Goal: Task Accomplishment & Management: Manage account settings

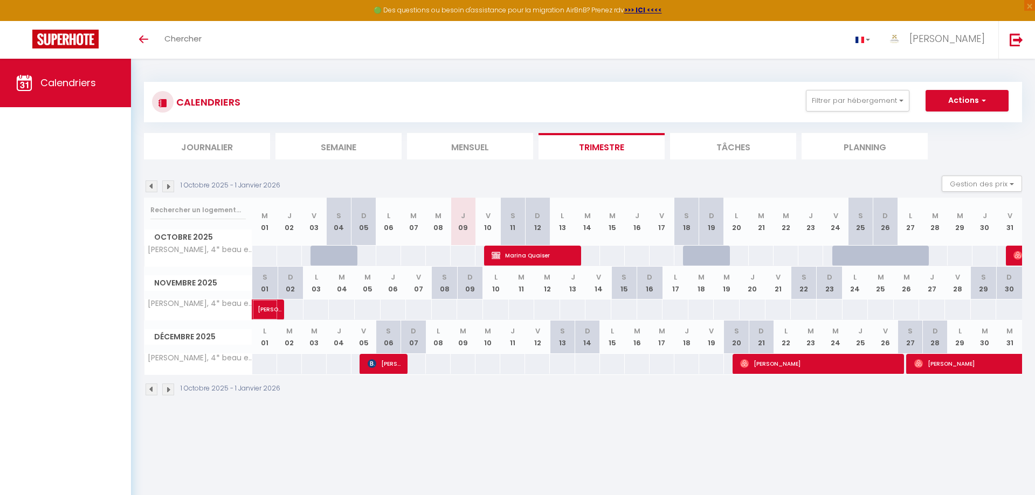
click at [266, 307] on span "[PERSON_NAME]" at bounding box center [270, 304] width 25 height 20
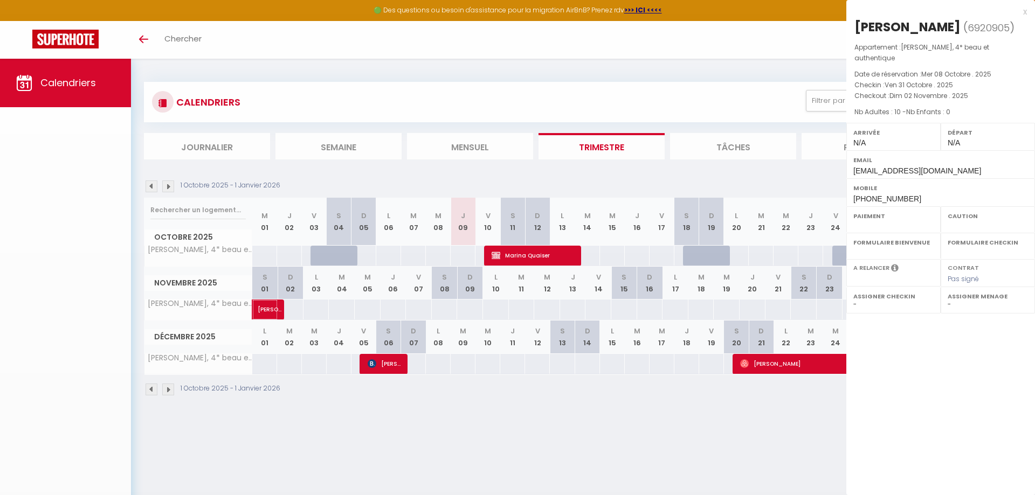
select select "OK"
select select "0"
select select "1"
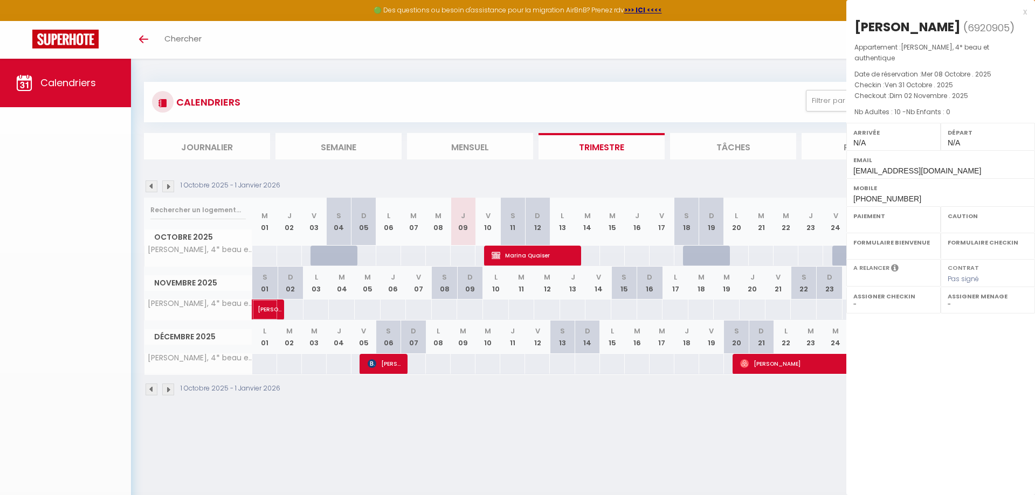
select select
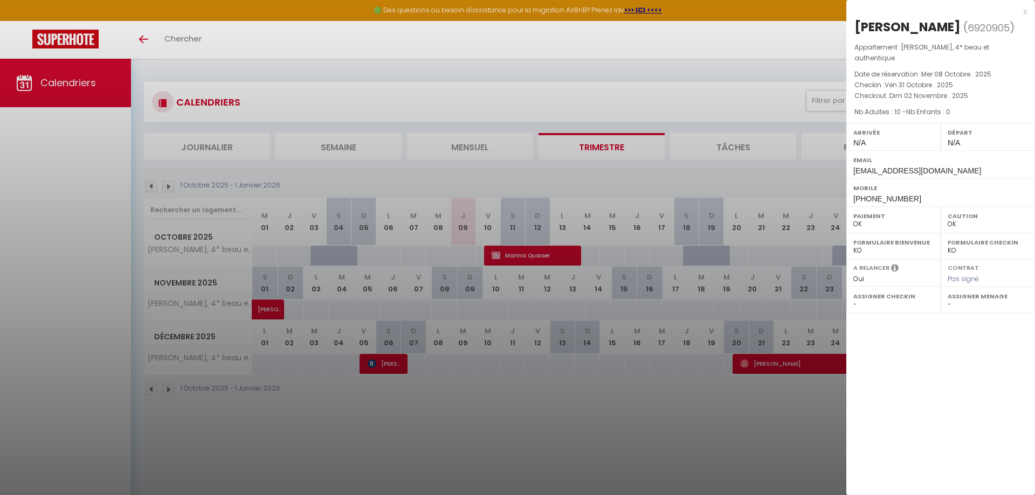
click at [605, 451] on div at bounding box center [517, 247] width 1035 height 495
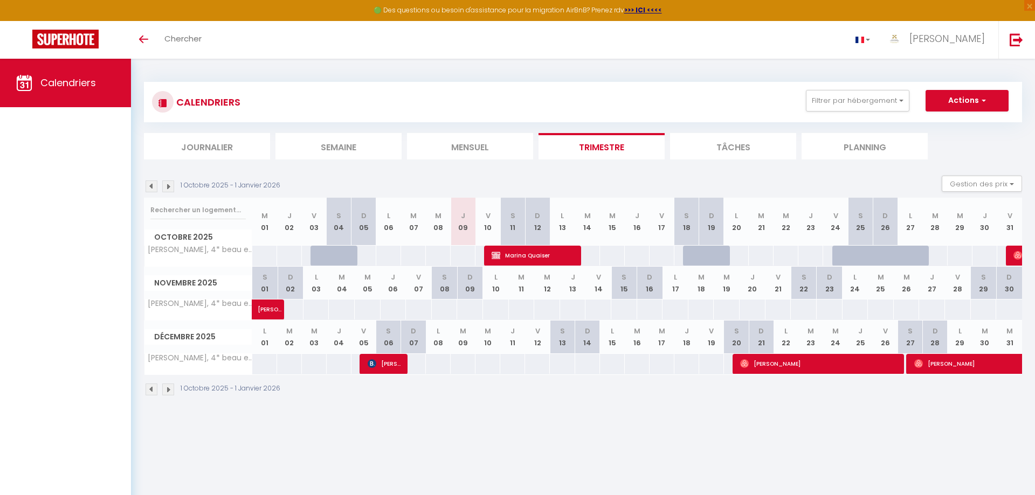
click at [169, 184] on img at bounding box center [168, 187] width 12 height 12
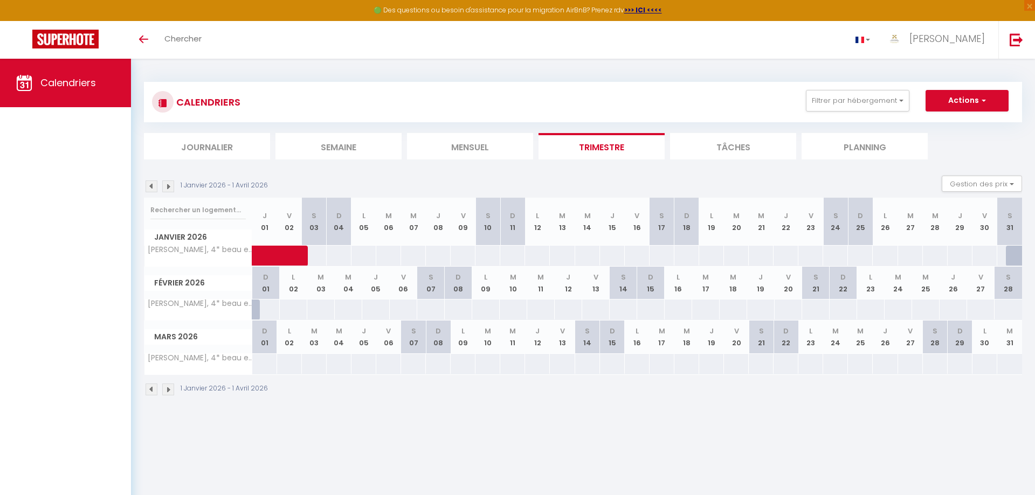
click at [169, 184] on img at bounding box center [168, 187] width 12 height 12
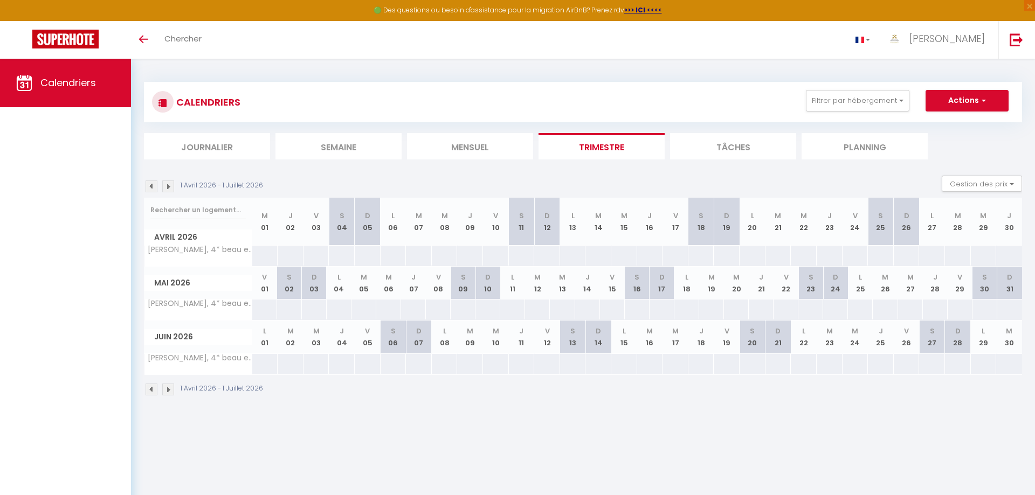
click at [167, 188] on img at bounding box center [168, 187] width 12 height 12
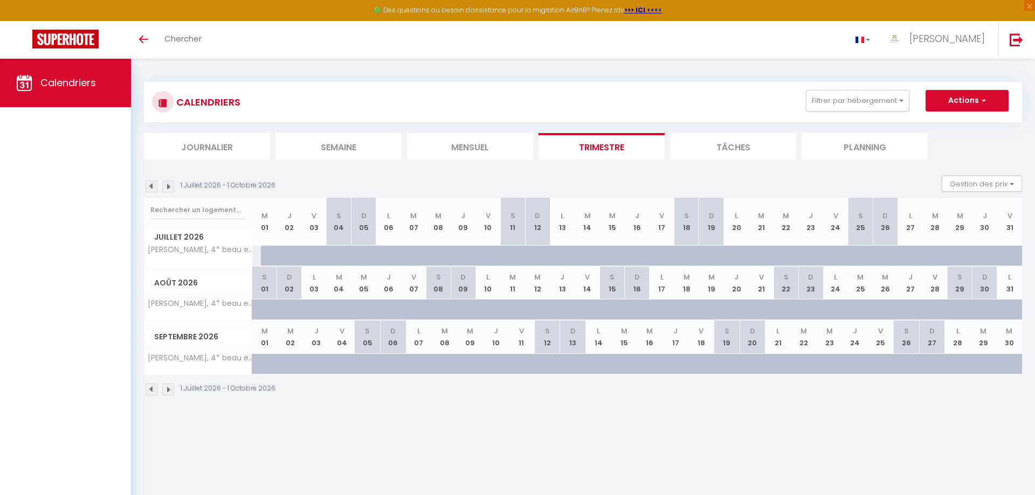
click at [149, 186] on img at bounding box center [152, 187] width 12 height 12
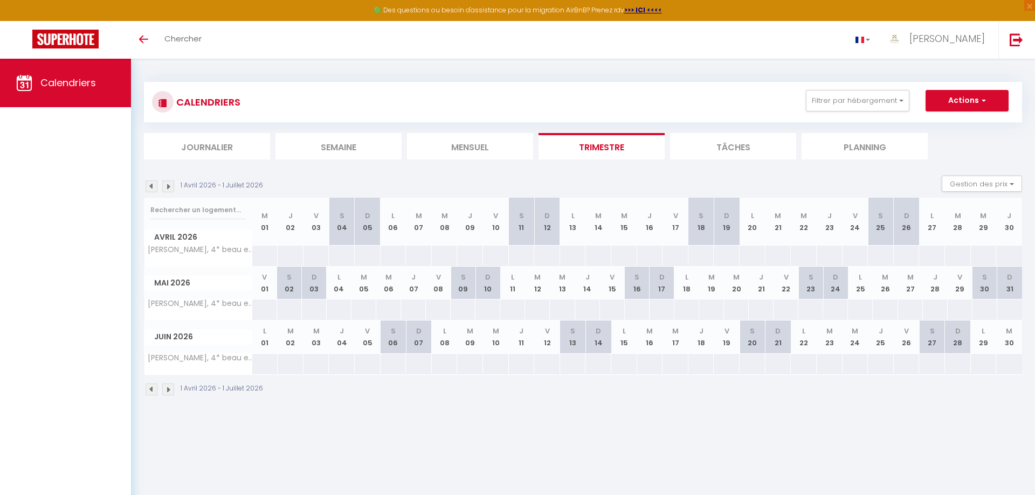
click at [149, 186] on img at bounding box center [152, 187] width 12 height 12
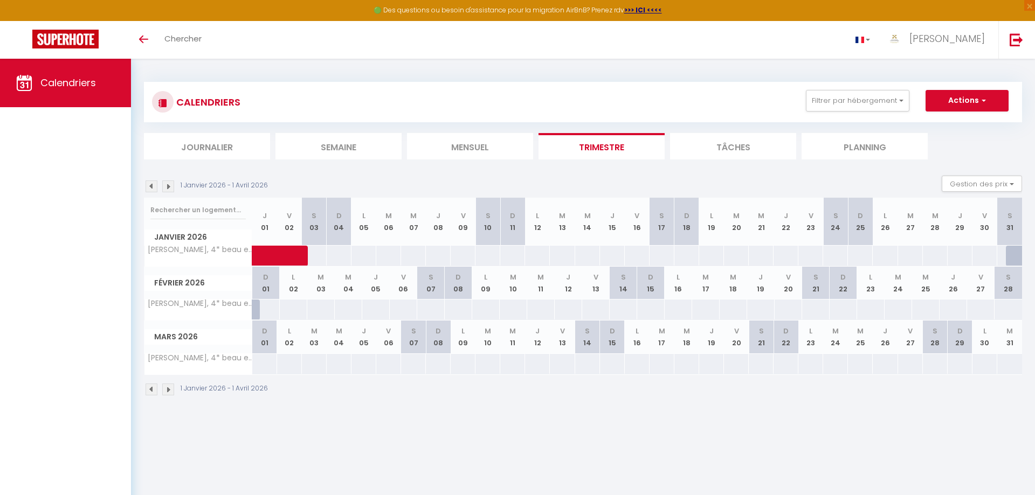
click at [149, 186] on img at bounding box center [152, 187] width 12 height 12
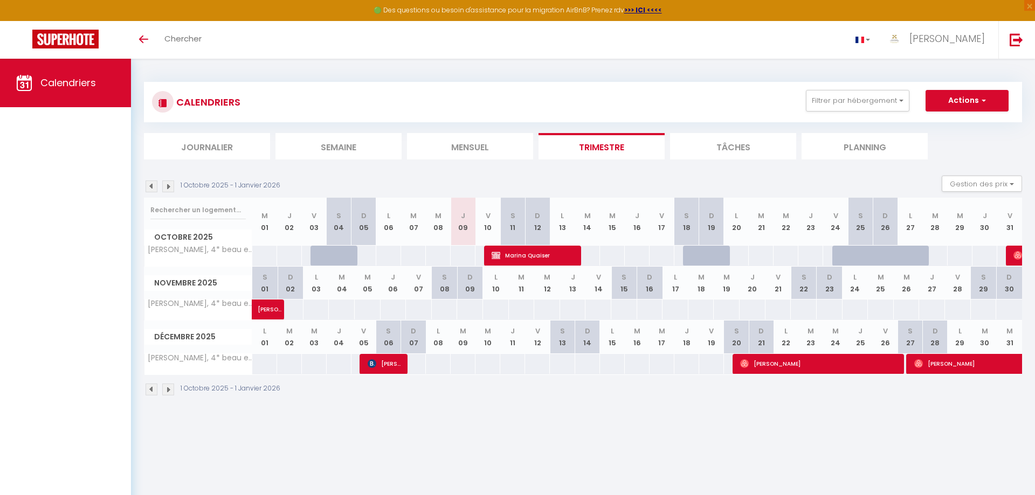
click at [545, 253] on span "Marina Quaiser" at bounding box center [532, 255] width 82 height 20
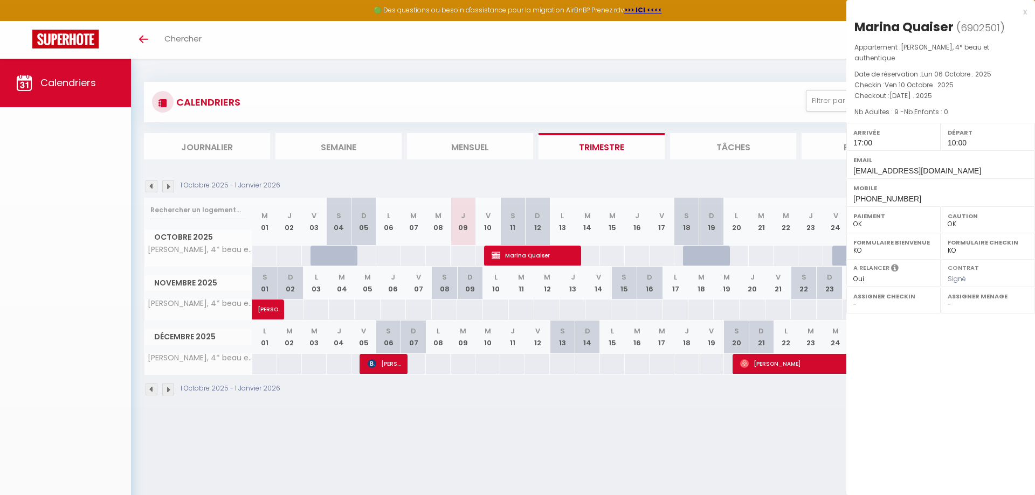
select select "KO"
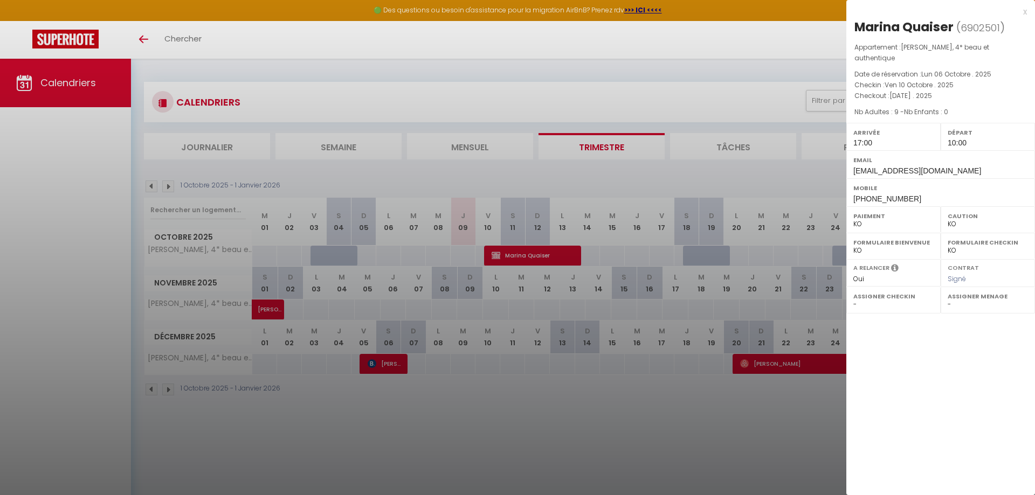
click at [559, 442] on div at bounding box center [517, 247] width 1035 height 495
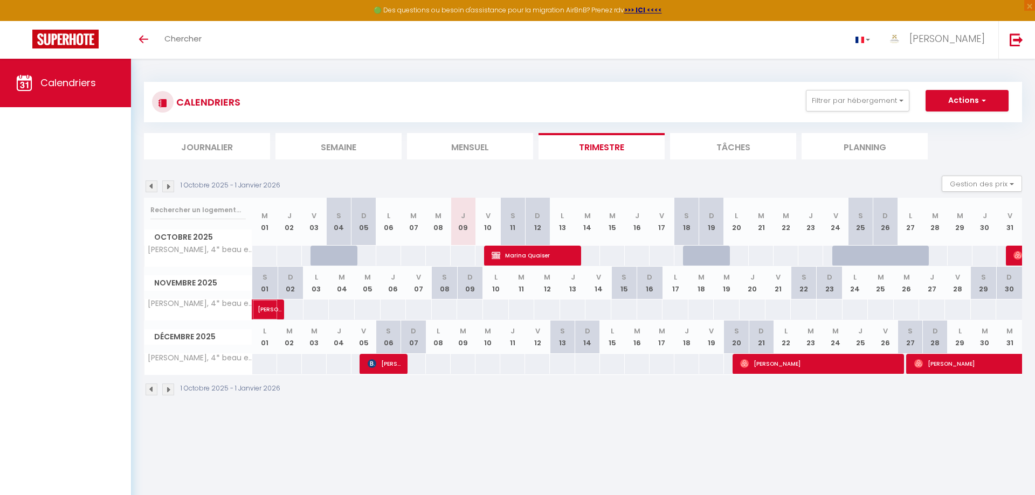
click at [267, 309] on span "[PERSON_NAME]" at bounding box center [270, 304] width 25 height 20
select select "OK"
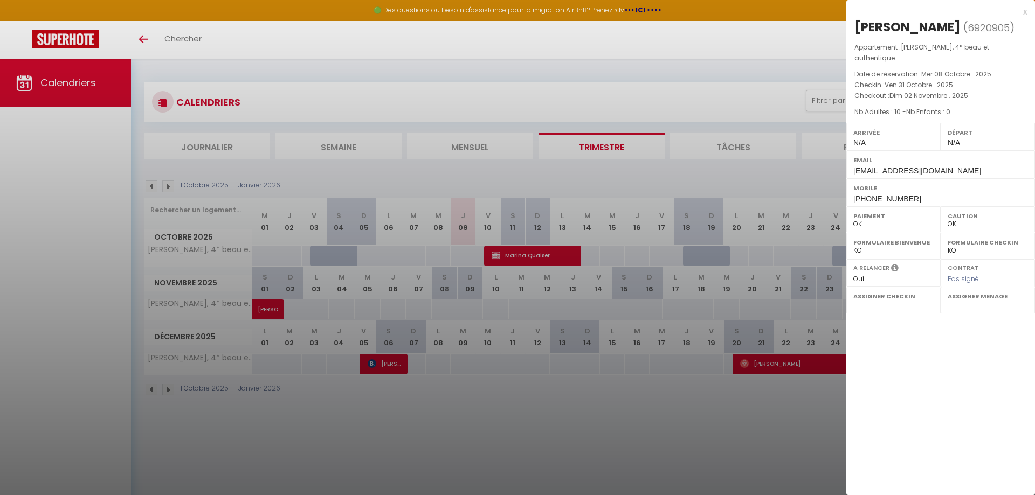
click at [509, 431] on div at bounding box center [517, 247] width 1035 height 495
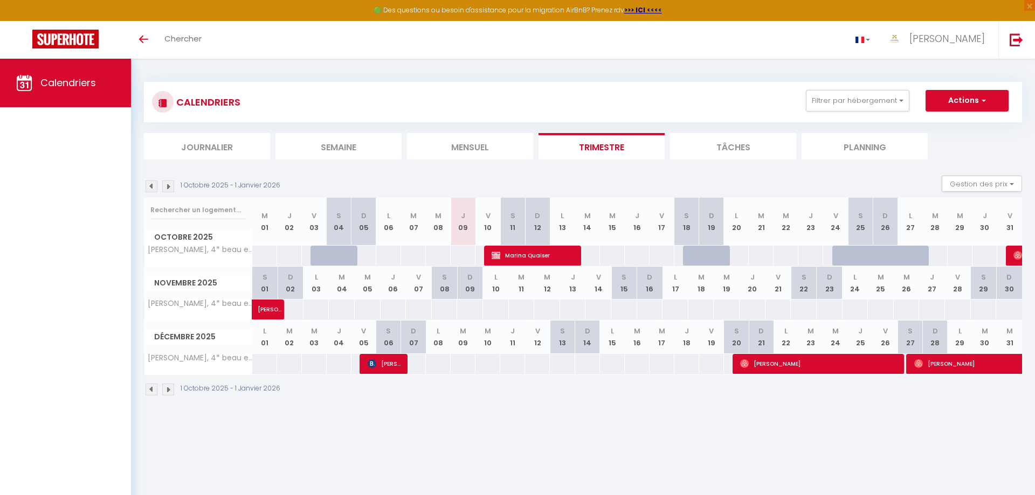
click at [393, 365] on span "[PERSON_NAME]" at bounding box center [384, 364] width 33 height 20
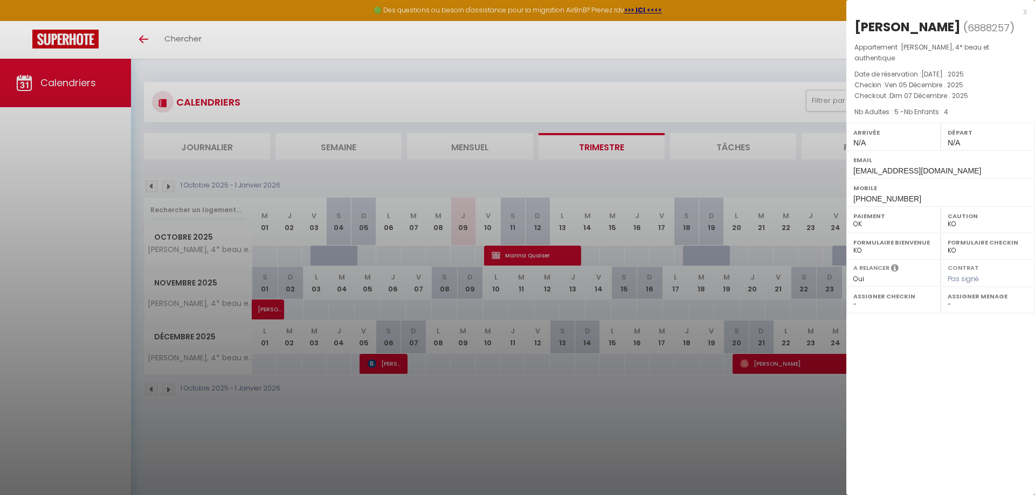
click at [534, 419] on div at bounding box center [517, 247] width 1035 height 495
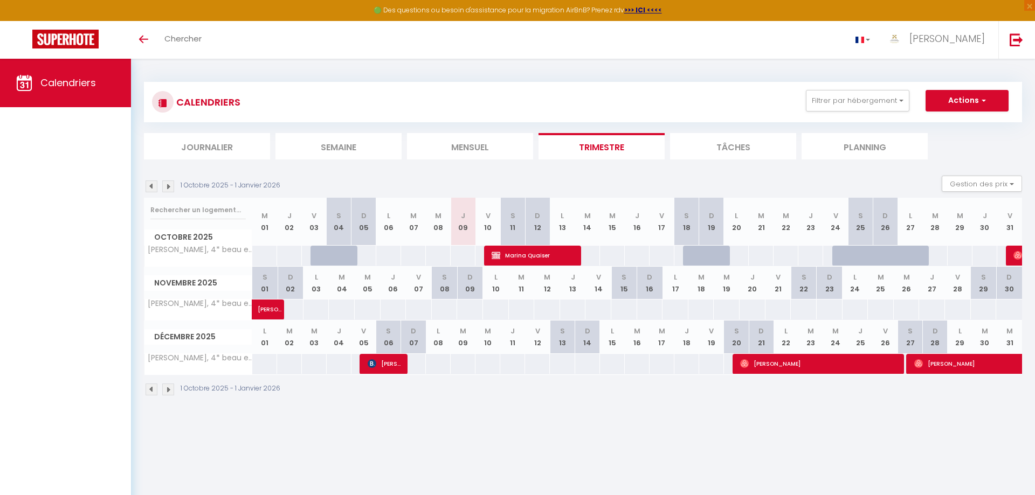
click at [771, 366] on span "[PERSON_NAME]" at bounding box center [818, 364] width 157 height 20
select select "OK"
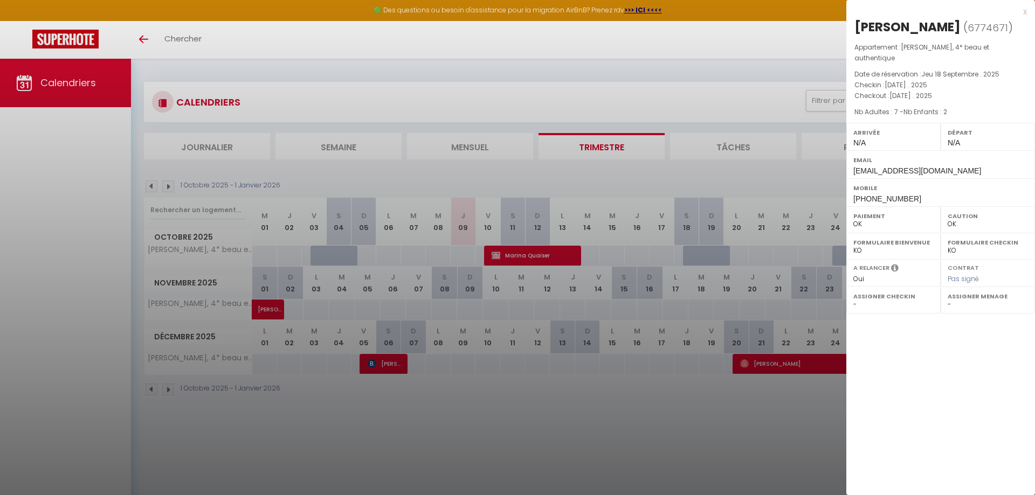
drag, startPoint x: 711, startPoint y: 423, endPoint x: 753, endPoint y: 406, distance: 45.7
click at [711, 423] on div at bounding box center [517, 247] width 1035 height 495
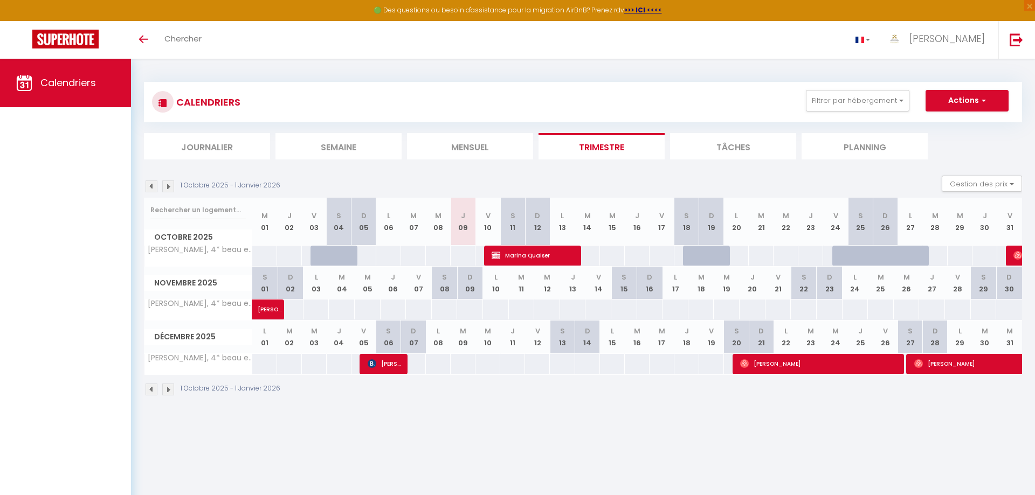
click at [979, 365] on span "[PERSON_NAME]" at bounding box center [1001, 364] width 174 height 20
